Goal: Task Accomplishment & Management: Complete application form

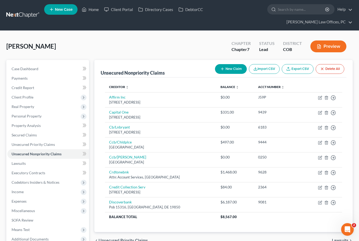
click at [320, 98] on icon "button" at bounding box center [320, 98] width 4 height 4
select select "4"
select select "0"
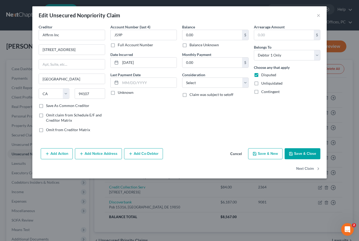
click at [346, 82] on div "Edit Unsecured Nonpriority Claim × Creditor * Affirm Inc [STREET_ADDRESS][US_ST…" at bounding box center [179, 120] width 359 height 241
click at [306, 155] on button "Save & Close" at bounding box center [303, 153] width 36 height 11
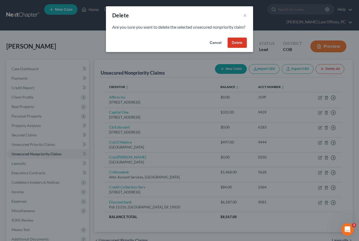
click at [245, 48] on button "Delete" at bounding box center [237, 43] width 19 height 11
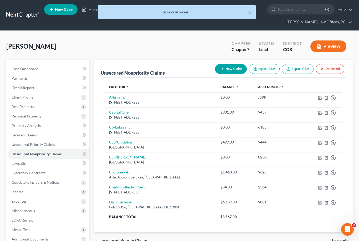
click at [325, 99] on icon "button" at bounding box center [326, 97] width 2 height 3
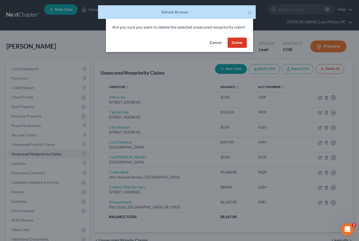
click at [236, 48] on button "Delete" at bounding box center [237, 43] width 19 height 11
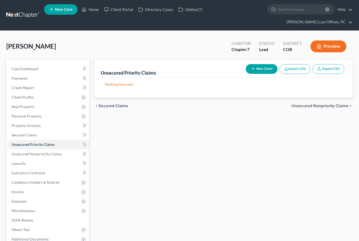
scroll to position [28, 0]
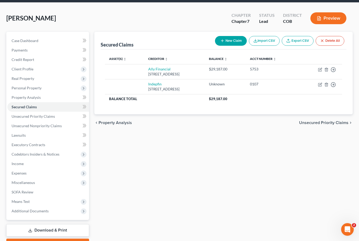
click at [335, 67] on icon "button" at bounding box center [333, 69] width 5 height 5
click at [316, 81] on link "Move to F" at bounding box center [310, 82] width 44 height 9
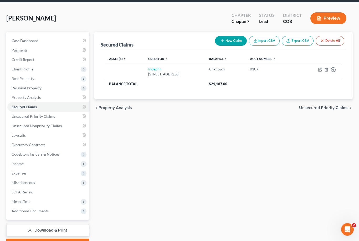
click at [335, 70] on icon "button" at bounding box center [333, 69] width 5 height 5
click at [315, 81] on link "Move to F" at bounding box center [310, 82] width 44 height 9
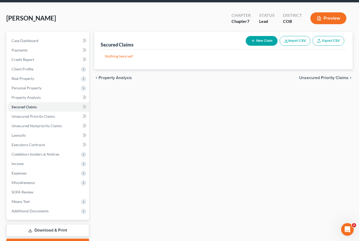
click at [19, 126] on span "Unsecured Nonpriority Claims" at bounding box center [37, 126] width 50 height 4
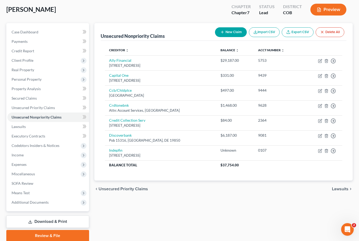
scroll to position [40, 0]
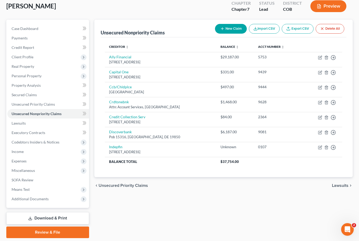
click at [321, 146] on icon "button" at bounding box center [320, 147] width 4 height 4
select select "5"
select select "0"
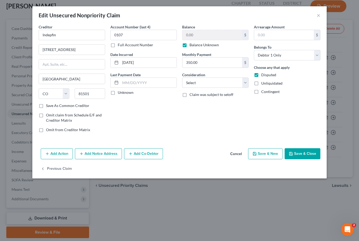
click at [46, 105] on label "Save As Common Creditor" at bounding box center [67, 105] width 43 height 5
click at [48, 105] on input "Save As Common Creditor" at bounding box center [49, 104] width 3 height 3
checkbox input "true"
click at [245, 36] on div "$" at bounding box center [245, 35] width 6 height 10
click at [261, 75] on label "Disputed" at bounding box center [268, 74] width 15 height 5
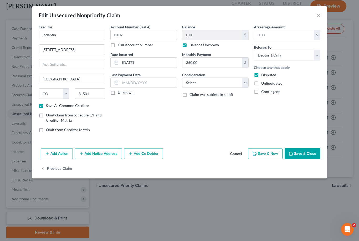
click at [264, 75] on input "Disputed" at bounding box center [265, 73] width 3 height 3
checkbox input "false"
click at [239, 130] on div "Balance 0.00 $ Balance Unknown Balance Undetermined 0.00 $ Balance Unknown Mont…" at bounding box center [216, 80] width 72 height 113
click at [244, 81] on select "Select Cable / Satellite Services Collection Agency Credit Card Debt Debt Couns…" at bounding box center [215, 83] width 67 height 11
click at [271, 35] on input "text" at bounding box center [284, 35] width 60 height 10
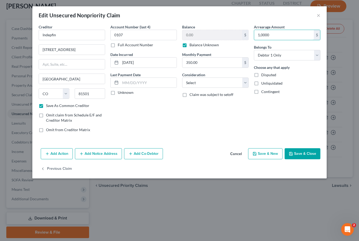
type input "10,000"
click at [309, 152] on button "Save & Close" at bounding box center [303, 153] width 36 height 11
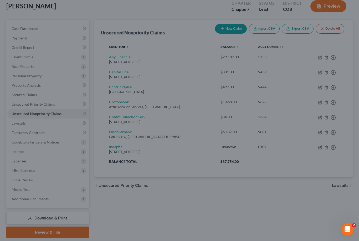
checkbox input "false"
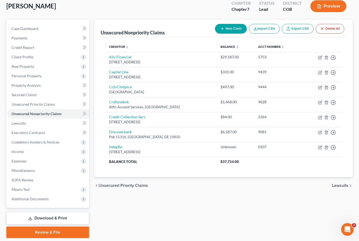
click at [118, 130] on link "Discoverbank" at bounding box center [120, 132] width 23 height 4
select select "7"
select select "2"
select select "0"
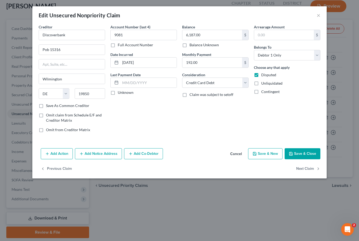
click at [315, 169] on button "Next Claim" at bounding box center [308, 169] width 24 height 11
select select "5"
select select "0"
click at [190, 47] on label "Balance Unknown" at bounding box center [204, 44] width 29 height 5
click at [192, 46] on input "Balance Unknown" at bounding box center [193, 43] width 3 height 3
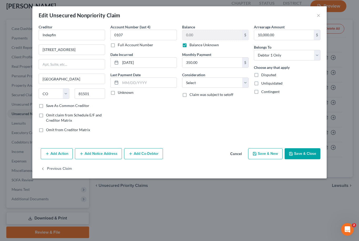
checkbox input "false"
click at [186, 36] on input "0.00" at bounding box center [213, 35] width 60 height 10
click at [307, 153] on button "Save & Close" at bounding box center [303, 153] width 36 height 11
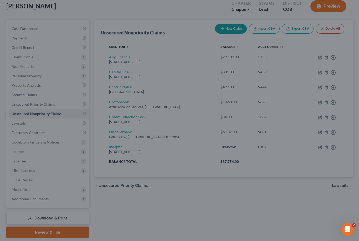
type input "10,000.00"
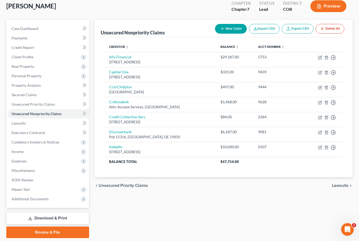
click at [15, 161] on span "Expenses" at bounding box center [19, 161] width 15 height 4
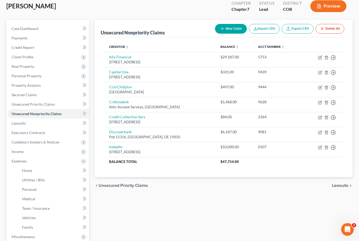
click at [23, 170] on span "Home" at bounding box center [27, 170] width 10 height 4
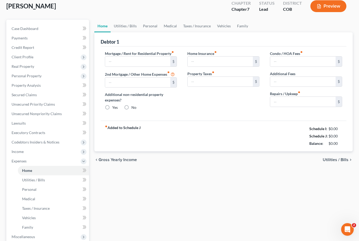
type input "128.00"
type input "0.00"
radio input "true"
type input "0.00"
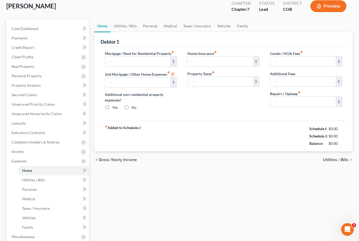
type input "0.00"
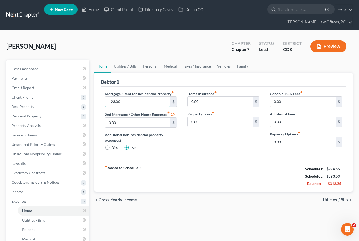
click at [110, 102] on input "128.00" at bounding box center [137, 102] width 65 height 10
type input "1,128.00"
click at [29, 221] on span "Utilities / Bills" at bounding box center [33, 220] width 23 height 4
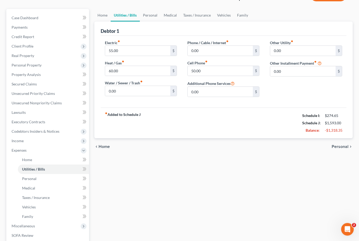
scroll to position [54, 0]
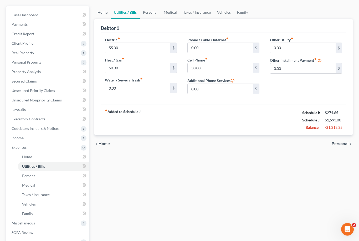
click at [27, 175] on span "Personal" at bounding box center [29, 176] width 14 height 4
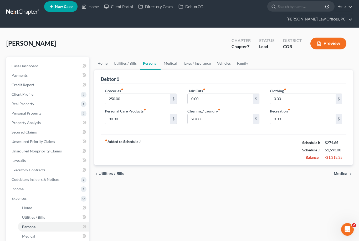
scroll to position [14, 0]
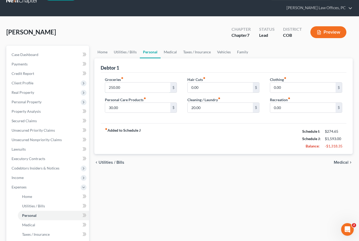
click at [111, 87] on input "250.00" at bounding box center [137, 88] width 65 height 10
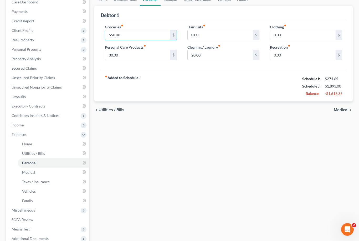
scroll to position [62, 0]
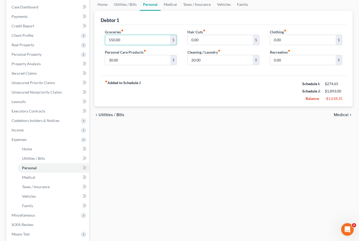
type input "550.00"
click at [14, 130] on span "Income" at bounding box center [18, 130] width 12 height 4
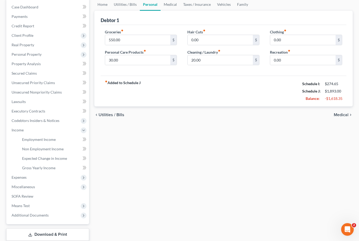
click at [31, 140] on span "Employment Income" at bounding box center [39, 139] width 34 height 4
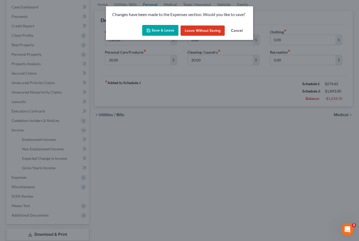
click at [158, 29] on button "Save & Leave" at bounding box center [160, 30] width 36 height 11
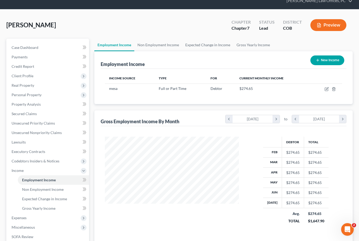
scroll to position [9, 0]
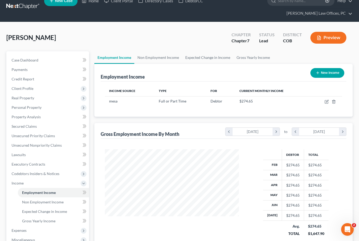
click at [325, 102] on icon "button" at bounding box center [327, 102] width 4 height 4
select select "0"
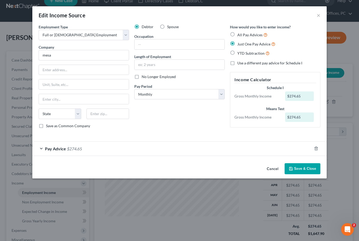
click at [303, 97] on div "$274.65" at bounding box center [299, 96] width 29 height 9
click at [296, 95] on div "$274.65" at bounding box center [299, 96] width 29 height 9
click at [224, 94] on select "Select Monthly Twice Monthly Every Other Week Weekly" at bounding box center [179, 94] width 90 height 11
select select "3"
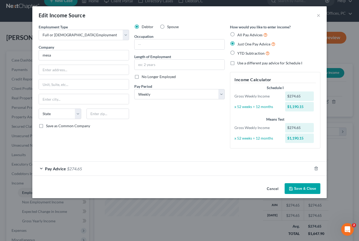
click at [88, 168] on div "Pay Advice $274.65" at bounding box center [172, 169] width 280 height 14
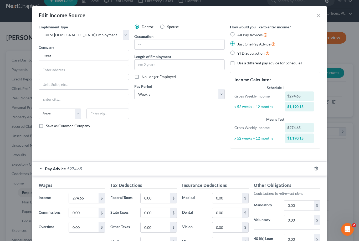
click at [89, 197] on input "274.65" at bounding box center [84, 198] width 30 height 10
type input "614"
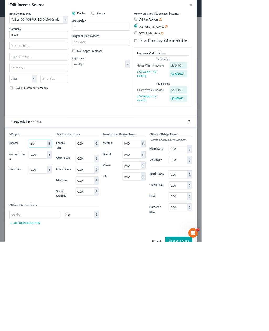
scroll to position [74, 159]
